Goal: Navigation & Orientation: Go to known website

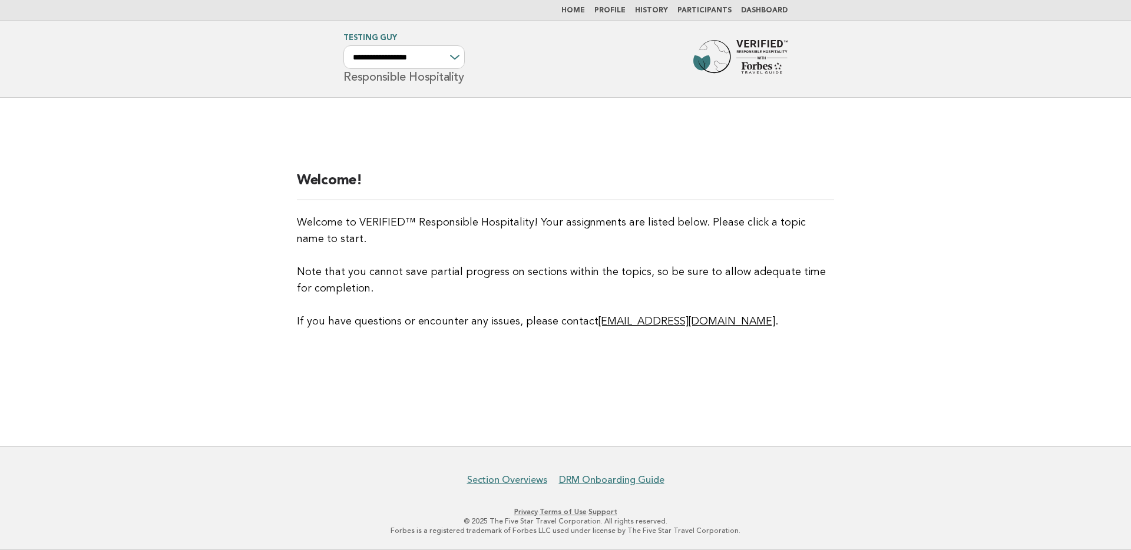
click at [581, 8] on link "Home" at bounding box center [573, 10] width 24 height 7
click at [584, 11] on link "Home" at bounding box center [573, 10] width 24 height 7
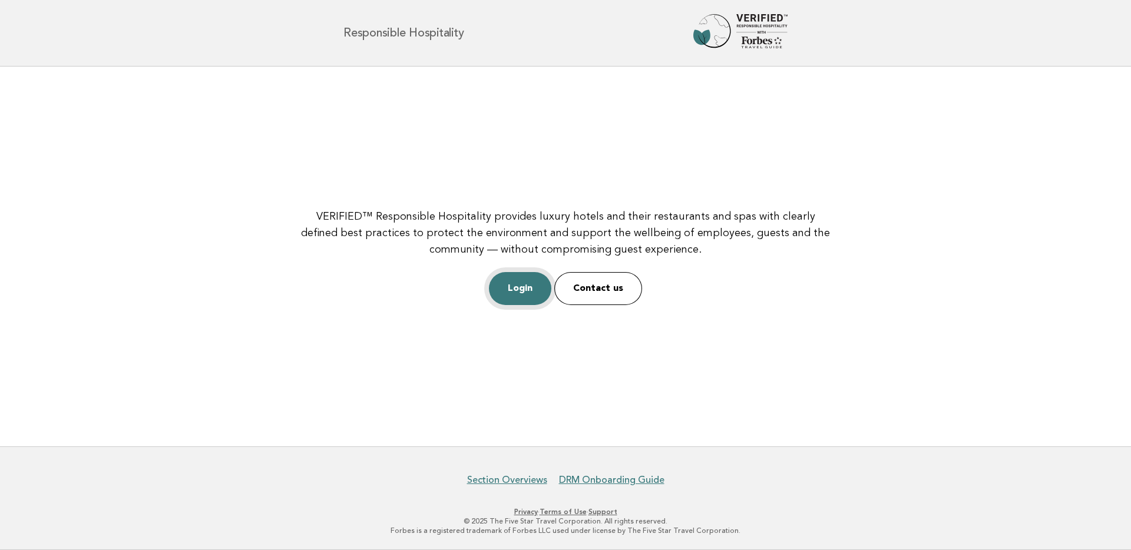
click at [519, 283] on link "Login" at bounding box center [520, 288] width 62 height 33
